Goal: Information Seeking & Learning: Learn about a topic

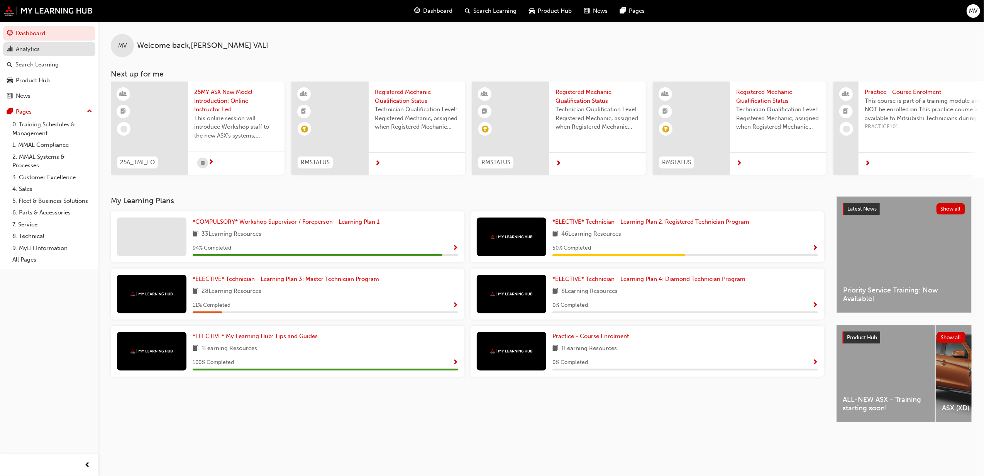
click at [33, 48] on div "Analytics" at bounding box center [28, 49] width 24 height 9
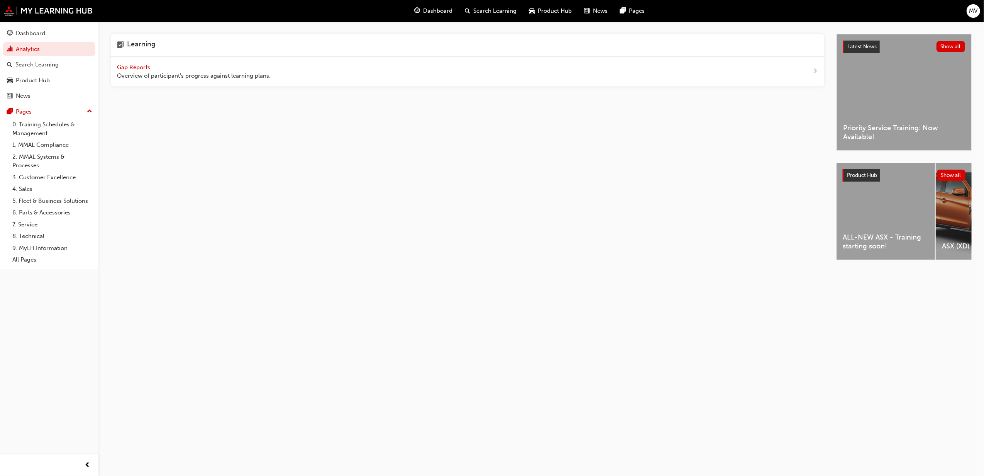
click at [141, 67] on span "Gap Reports" at bounding box center [134, 67] width 35 height 7
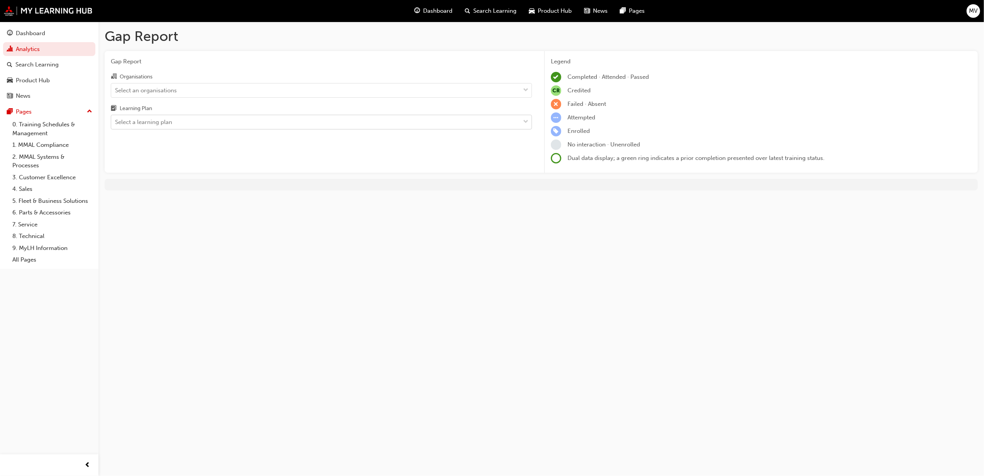
click at [149, 122] on div "Select a learning plan" at bounding box center [143, 122] width 57 height 9
click at [116, 122] on input "Learning Plan Select a learning plan" at bounding box center [115, 122] width 1 height 7
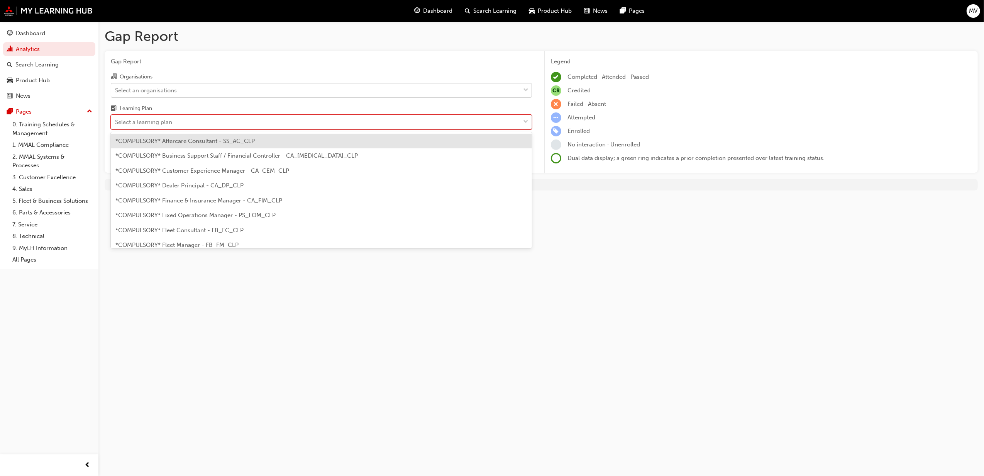
click at [158, 93] on div "Select an organisations" at bounding box center [146, 90] width 62 height 9
click at [116, 93] on input "Organisations Select an organisations" at bounding box center [115, 89] width 1 height 7
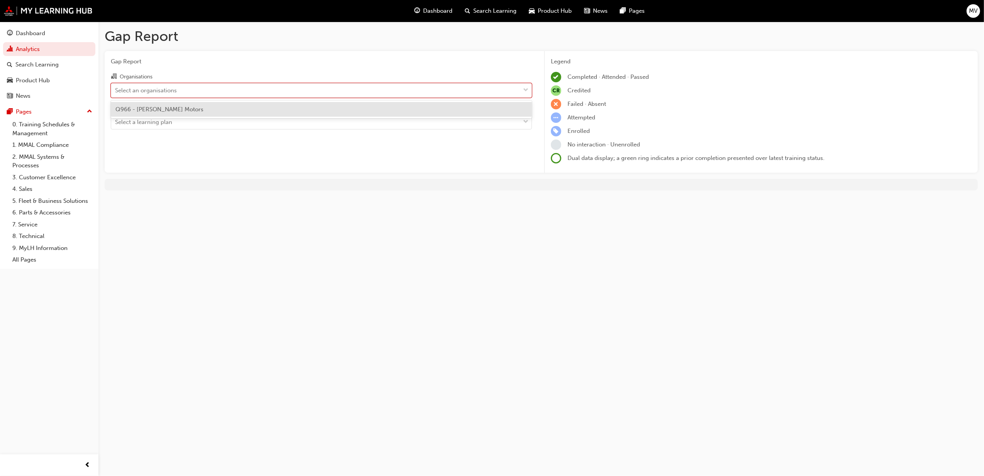
click at [155, 110] on span "Q966 - Filby's Motors" at bounding box center [159, 109] width 88 height 7
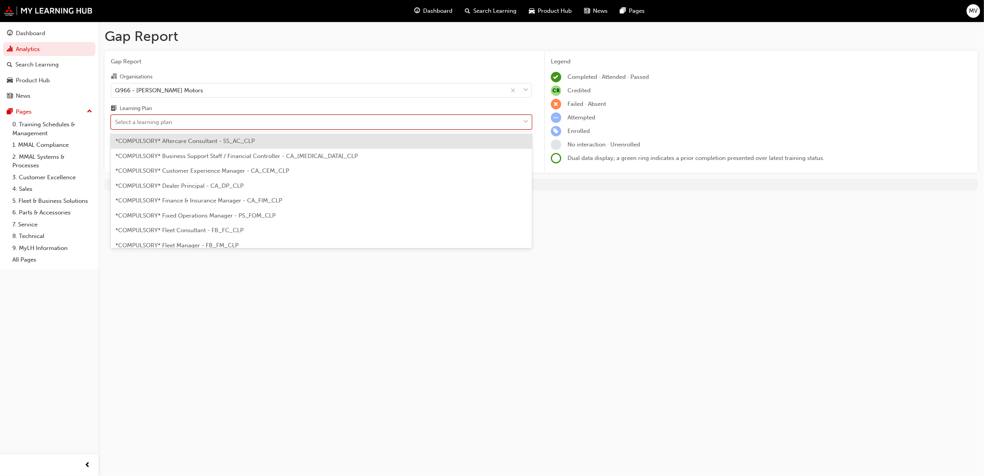
click at [166, 126] on div "Select a learning plan" at bounding box center [315, 122] width 409 height 14
click at [116, 125] on input "Learning Plan option *COMPULSORY* Aftercare Consultant - SS_AC_CLP focused, 1 o…" at bounding box center [115, 122] width 1 height 7
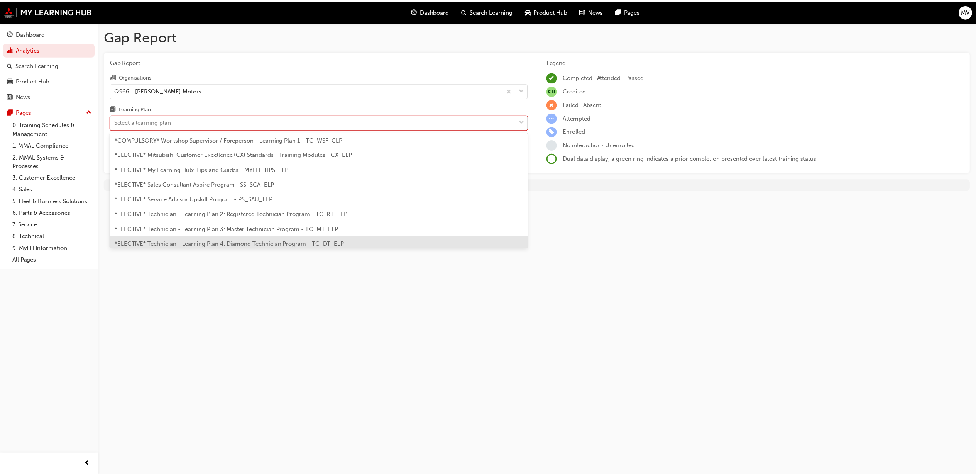
scroll to position [378, 0]
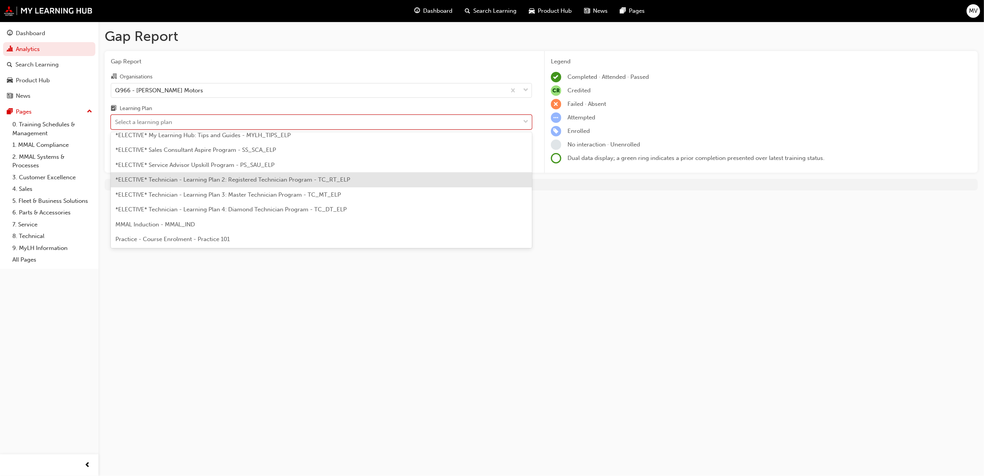
click at [235, 181] on span "*ELECTIVE* Technician - Learning Plan 2: Registered Technician Program - TC_RT_…" at bounding box center [232, 179] width 235 height 7
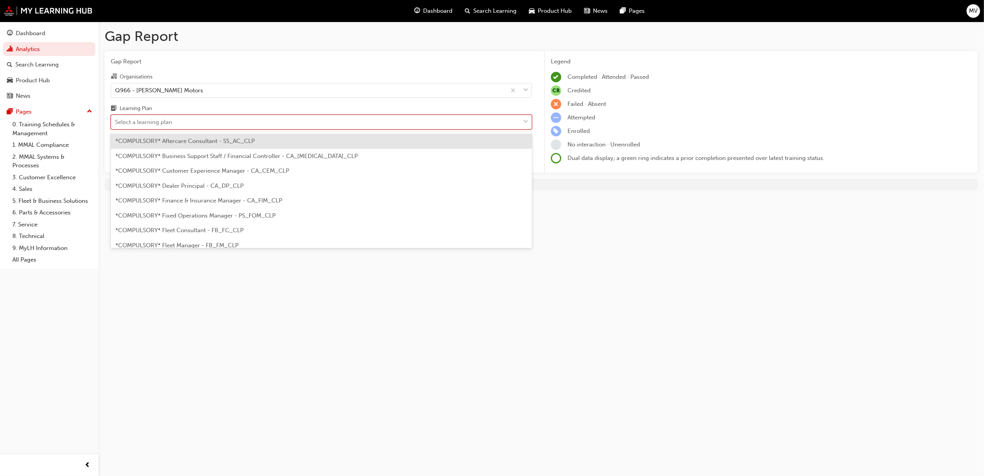
click at [139, 124] on div "Select a learning plan" at bounding box center [143, 122] width 57 height 9
click at [116, 124] on input "Learning Plan option *ELECTIVE* Technician - Learning Plan 2: Registered Techni…" at bounding box center [115, 122] width 1 height 7
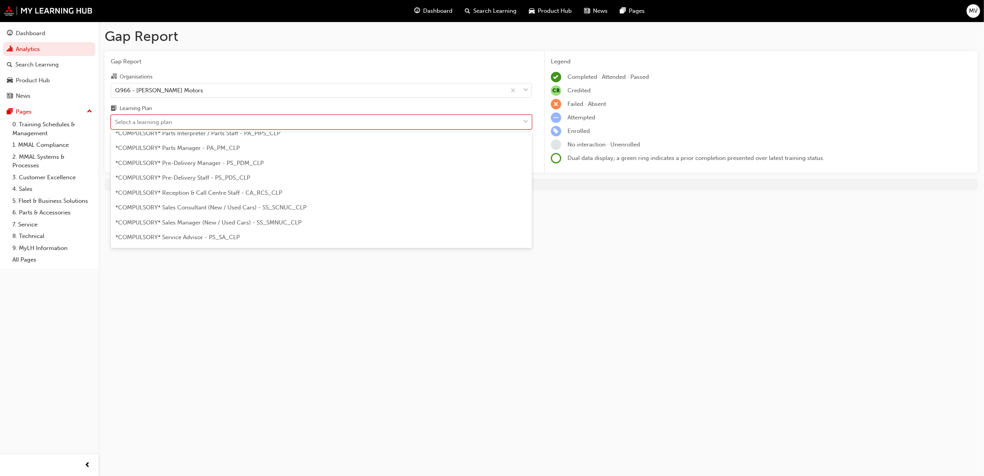
scroll to position [378, 0]
click at [253, 194] on span "*ELECTIVE* Technician - Learning Plan 3: Master Technician Program - TC_MT_ELP" at bounding box center [227, 194] width 225 height 7
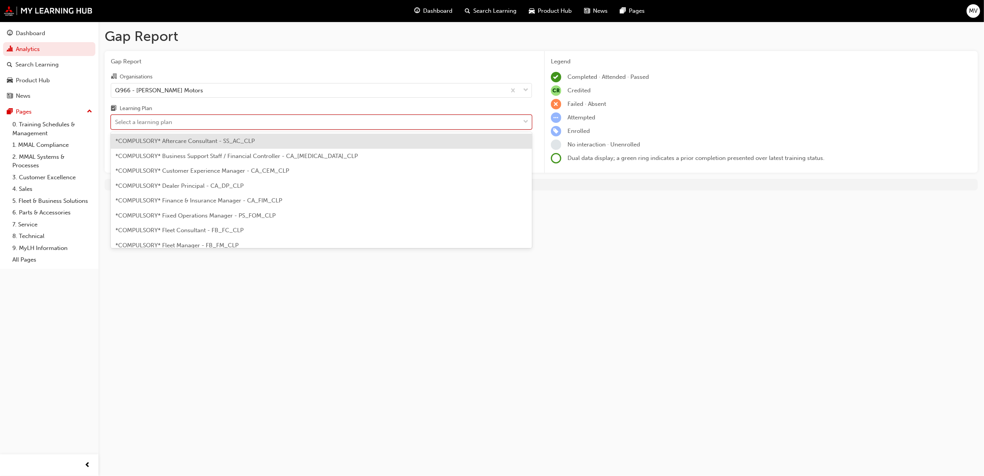
click at [528, 119] on span "down-icon" at bounding box center [525, 122] width 5 height 10
click at [116, 119] on input "Learning Plan option *ELECTIVE* Technician - Learning Plan 3: Master Technician…" at bounding box center [115, 122] width 1 height 7
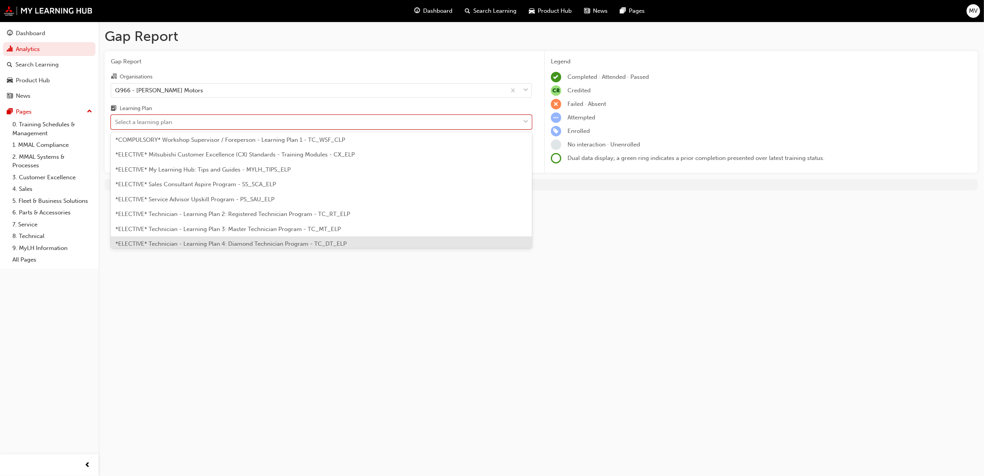
scroll to position [378, 0]
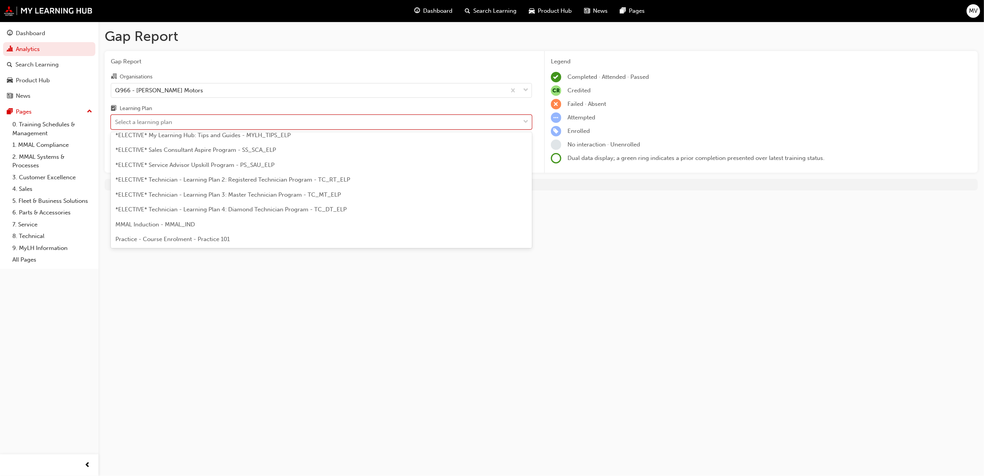
click at [251, 209] on span "*ELECTIVE* Technician - Learning Plan 4: Diamond Technician Program - TC_DT_ELP" at bounding box center [230, 209] width 231 height 7
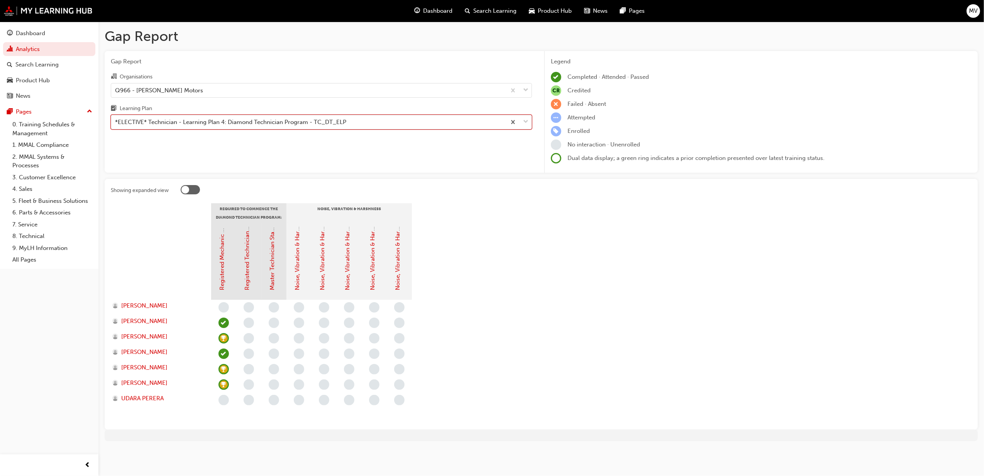
click at [529, 120] on div at bounding box center [518, 122] width 25 height 14
click at [116, 120] on input "Learning Plan option *ELECTIVE* Technician - Learning Plan 4: Diamond Technicia…" at bounding box center [115, 122] width 1 height 7
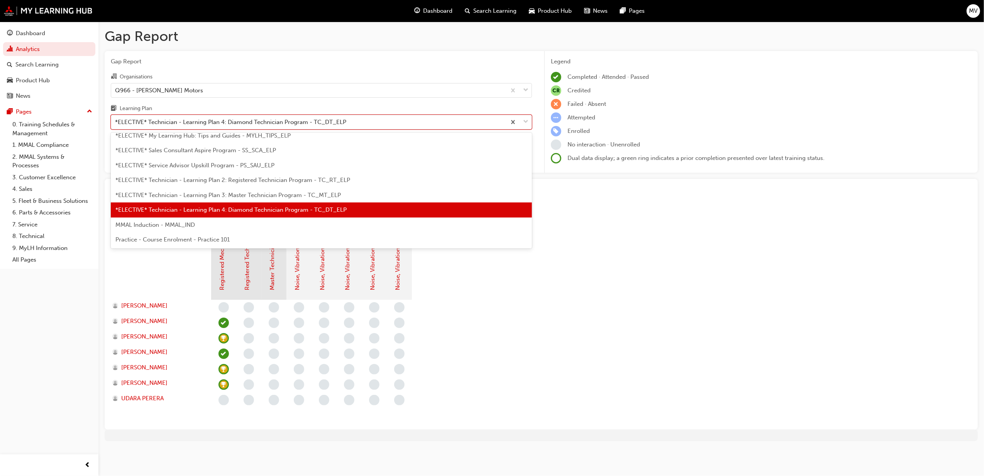
scroll to position [206, 0]
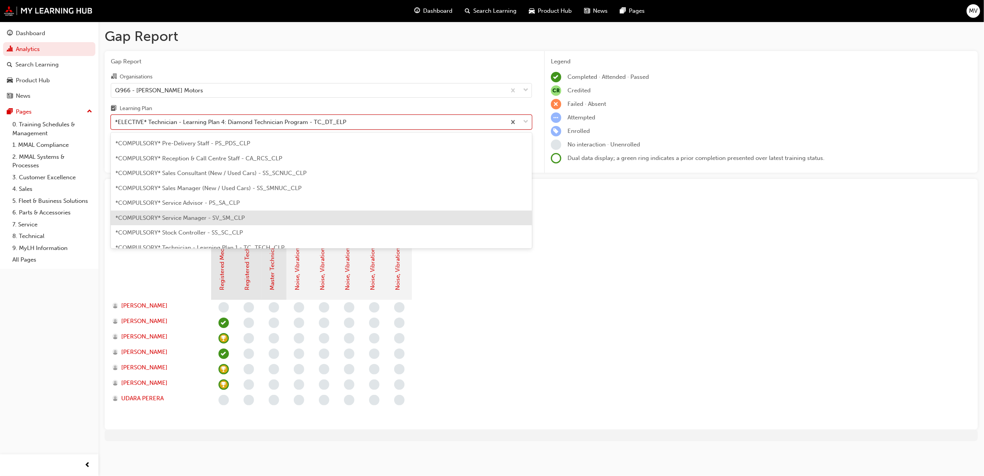
click at [205, 218] on span "*COMPULSORY* Service Manager - SV_SM_CLP" at bounding box center [179, 217] width 129 height 7
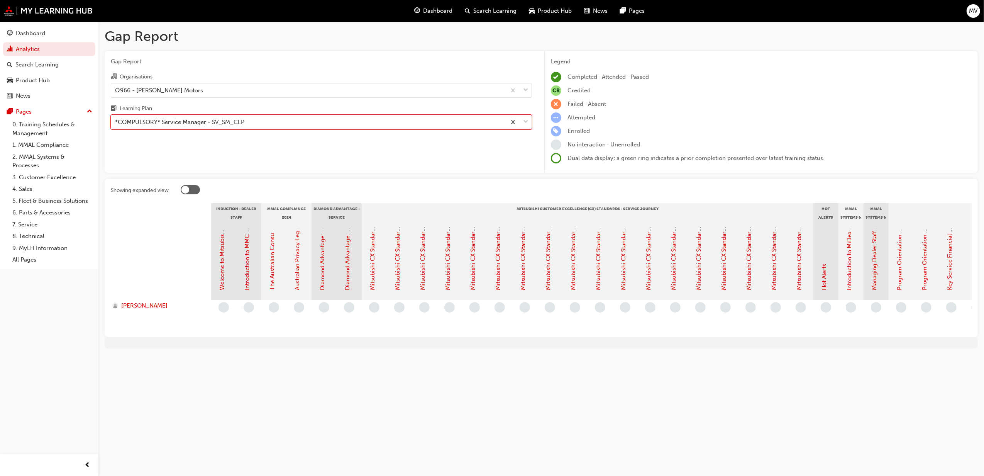
drag, startPoint x: 144, startPoint y: 153, endPoint x: 153, endPoint y: 152, distance: 8.5
click at [144, 153] on div "Gap Report Organisations Q966 - Filby's Motors Learning Plan option *COMPULSORY…" at bounding box center [322, 112] width 434 height 122
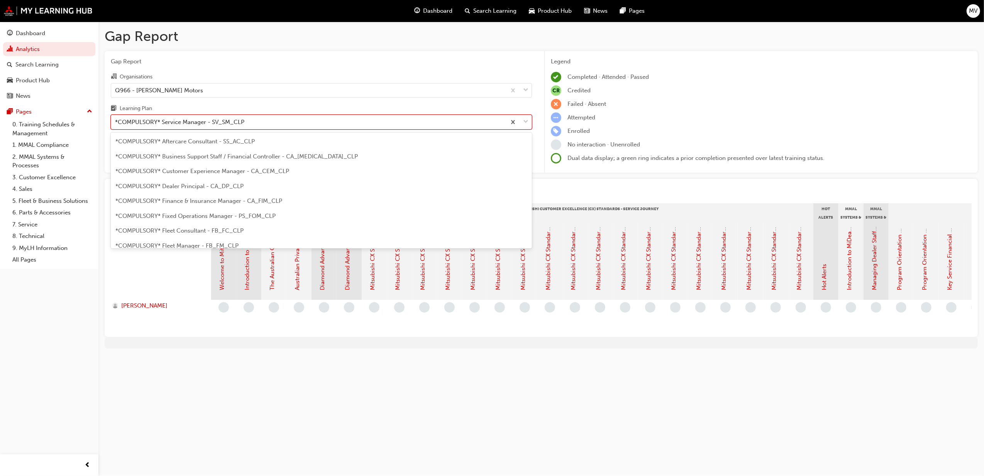
click at [525, 122] on span "down-icon" at bounding box center [525, 122] width 5 height 10
click at [116, 122] on input "Learning Plan option *COMPULSORY* Service Manager - SV_SM_CLP, selected. option…" at bounding box center [115, 122] width 1 height 7
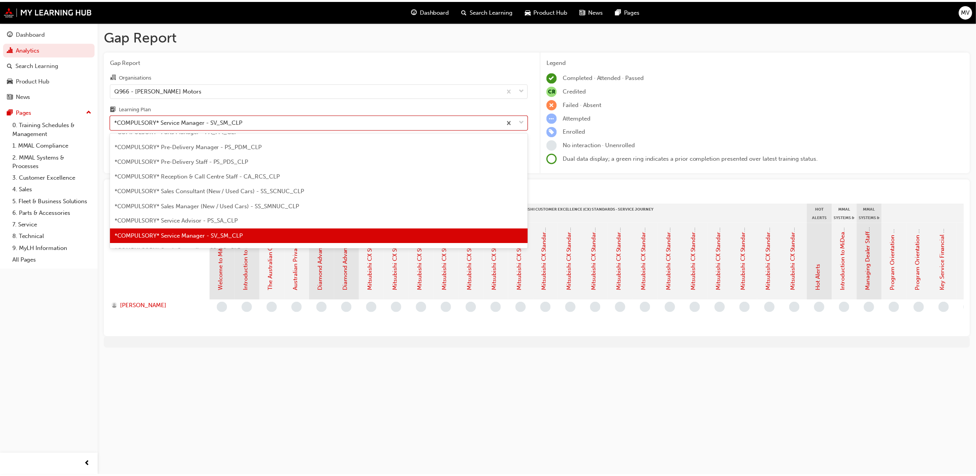
scroll to position [360, 0]
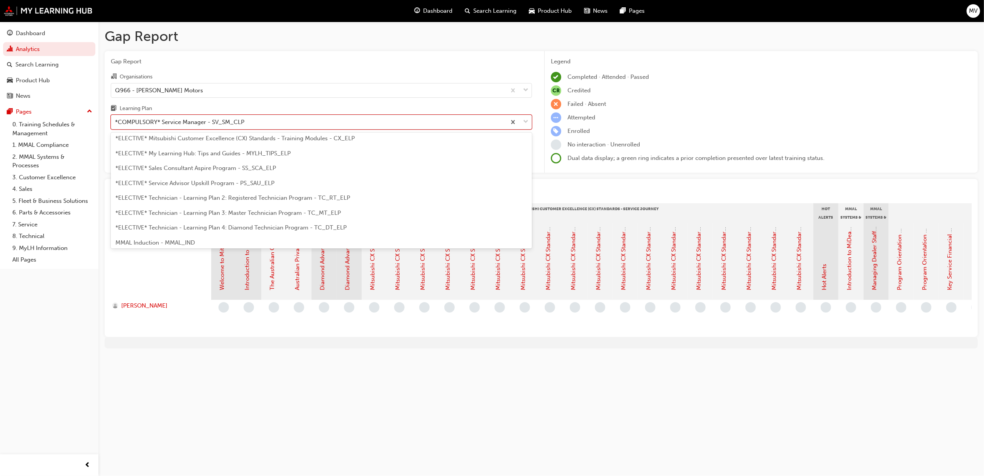
click at [288, 202] on div "*ELECTIVE* Technician - Learning Plan 2: Registered Technician Program - TC_RT_…" at bounding box center [321, 197] width 421 height 15
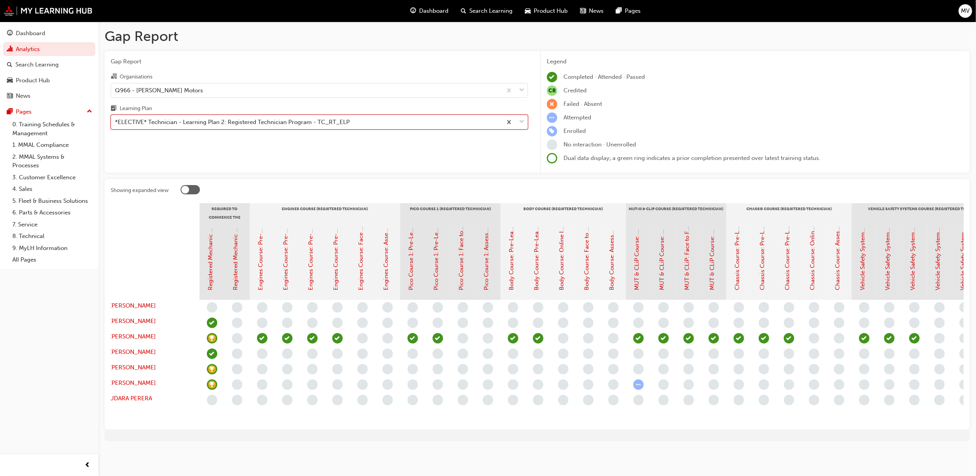
scroll to position [0, 2]
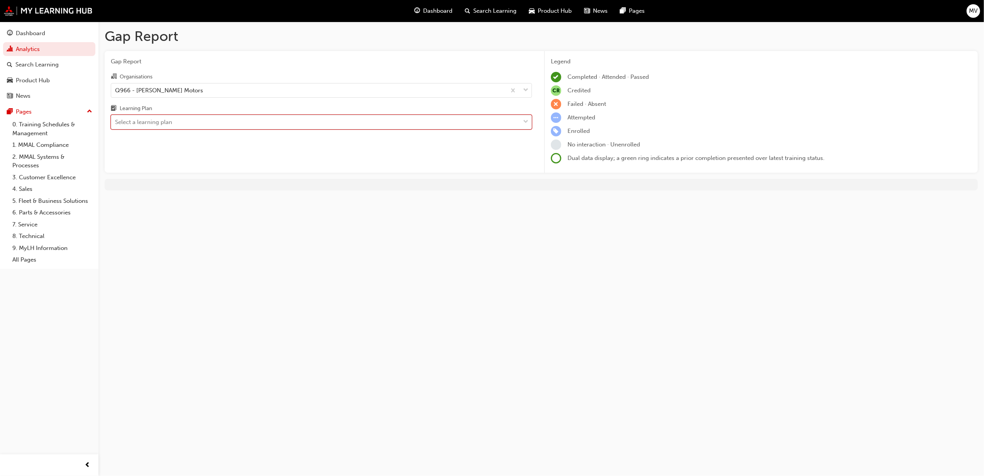
drag, startPoint x: 510, startPoint y: 120, endPoint x: 469, endPoint y: 122, distance: 41.0
click at [540, 331] on div "Gap Report Gap Report Organisations Q966 - Filby's Motors Learning Plan option …" at bounding box center [492, 238] width 984 height 476
click at [138, 242] on div "Gap Report Gap Report Organisations Q966 - Filby's Motors Learning Plan Select …" at bounding box center [492, 238] width 984 height 476
click at [37, 237] on link "8. Technical" at bounding box center [52, 236] width 86 height 12
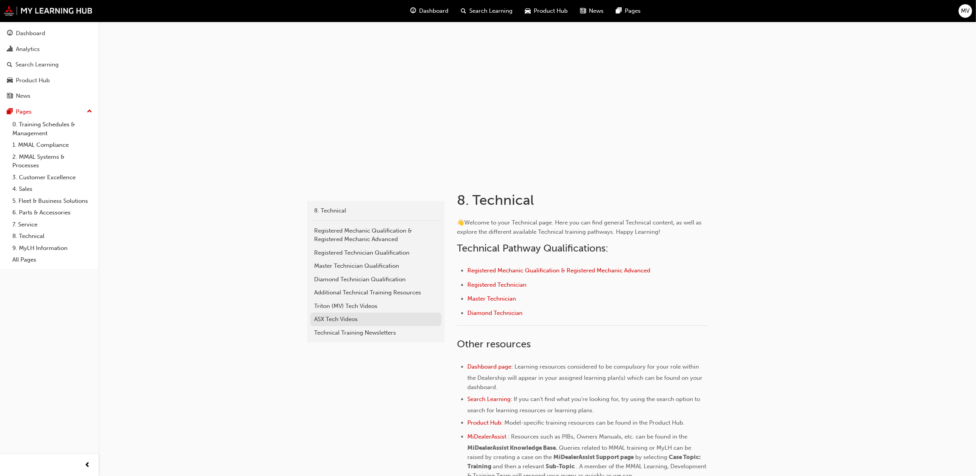
click at [339, 320] on div "ASX Tech Videos" at bounding box center [376, 319] width 124 height 9
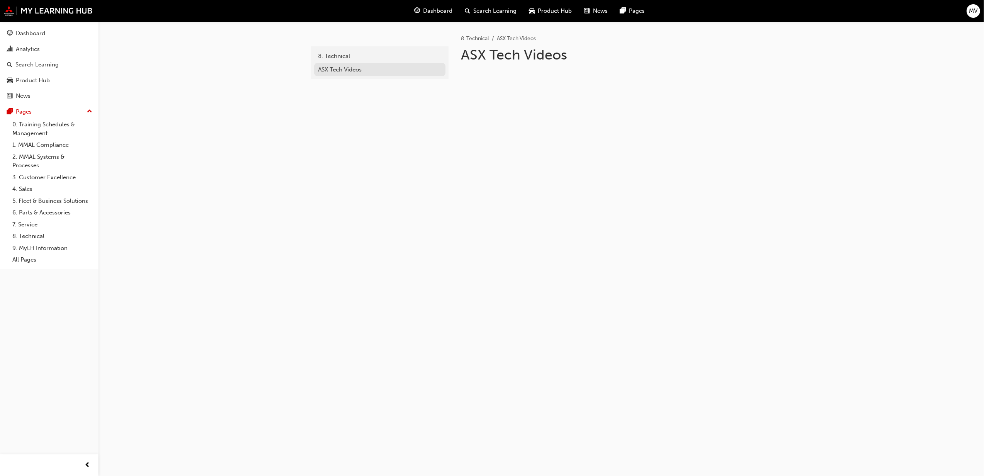
click at [340, 67] on div "ASX Tech Videos" at bounding box center [380, 69] width 124 height 9
click at [344, 55] on div "8. Technical" at bounding box center [380, 56] width 124 height 9
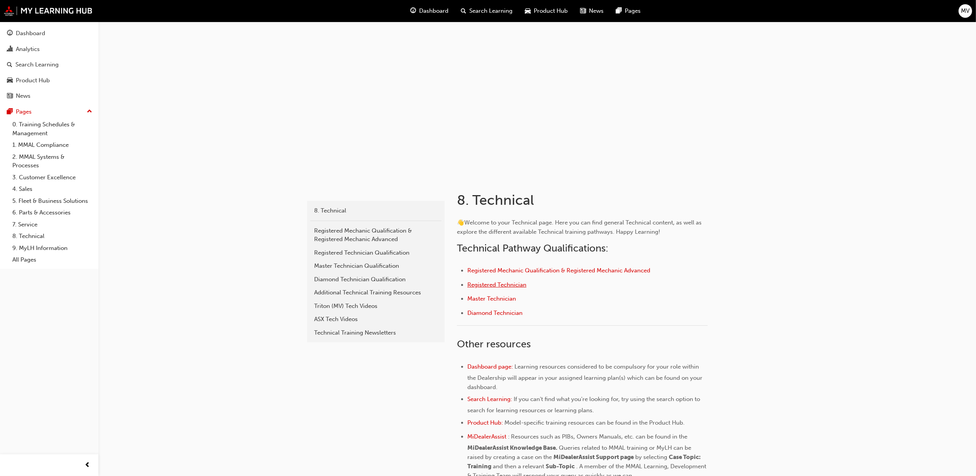
click at [504, 284] on span "Registered Technician" at bounding box center [497, 284] width 59 height 7
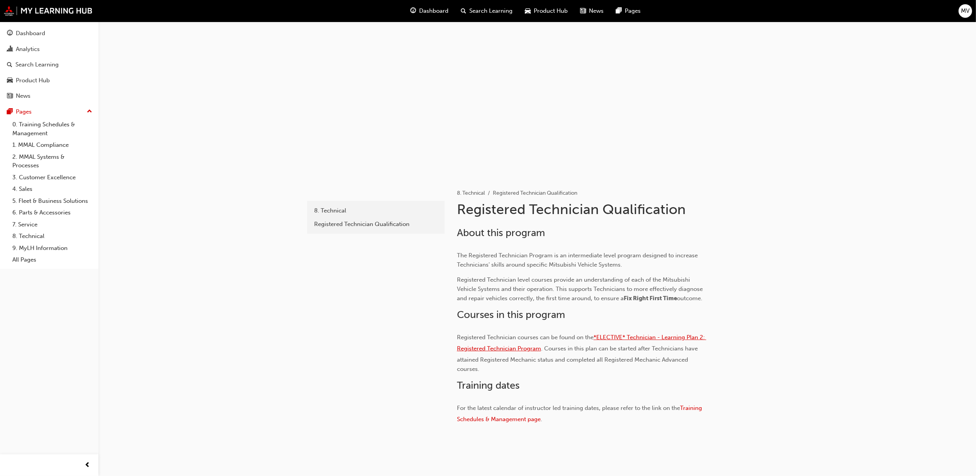
click at [680, 337] on span "*ELECTIVE* Technician - Learning Plan 2: Registered Technician Program" at bounding box center [581, 343] width 249 height 18
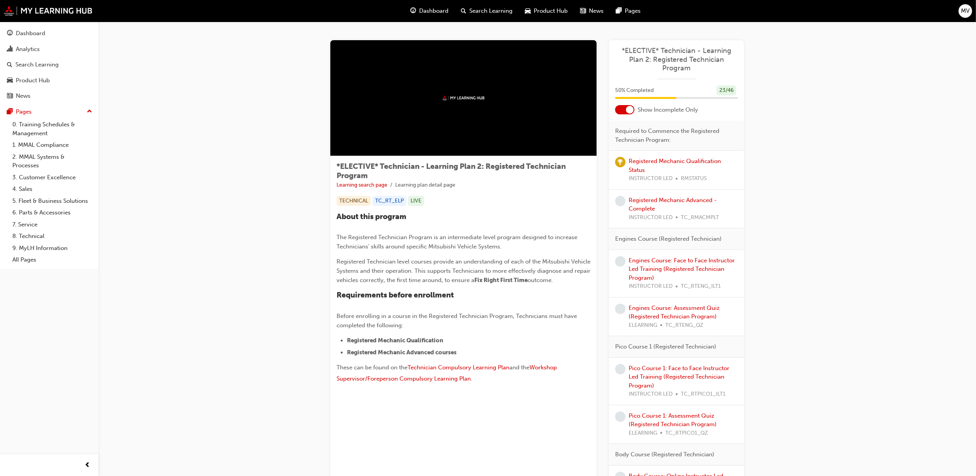
click at [631, 109] on div at bounding box center [630, 110] width 8 height 8
